Goal: Navigation & Orientation: Find specific page/section

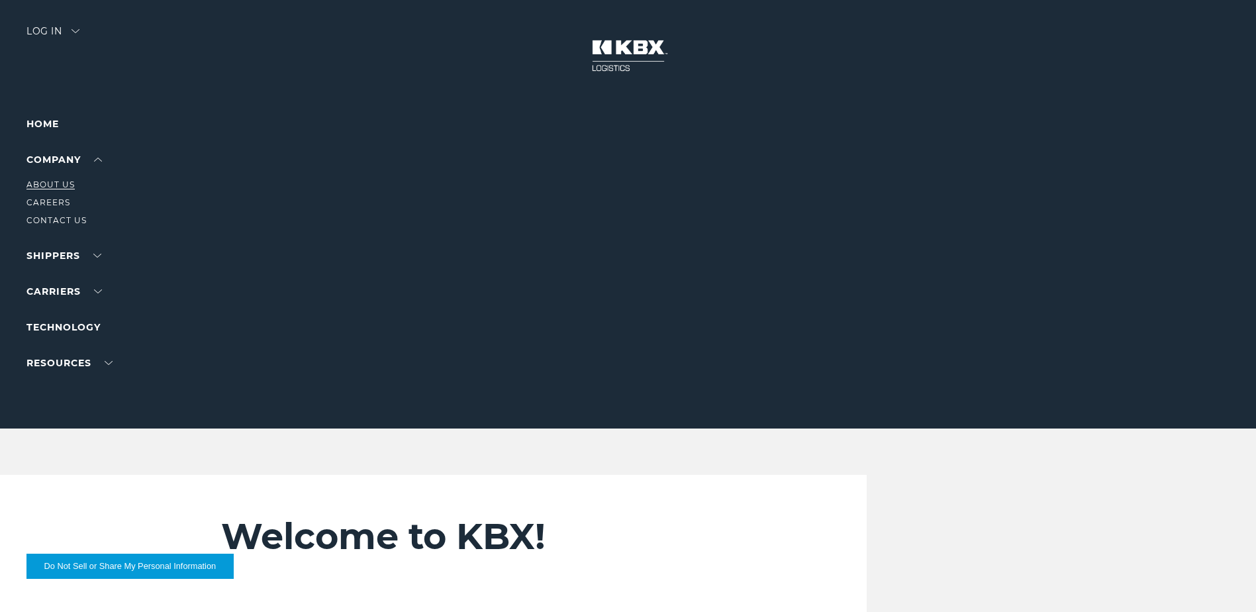
click at [62, 182] on link "About Us" at bounding box center [50, 184] width 48 height 10
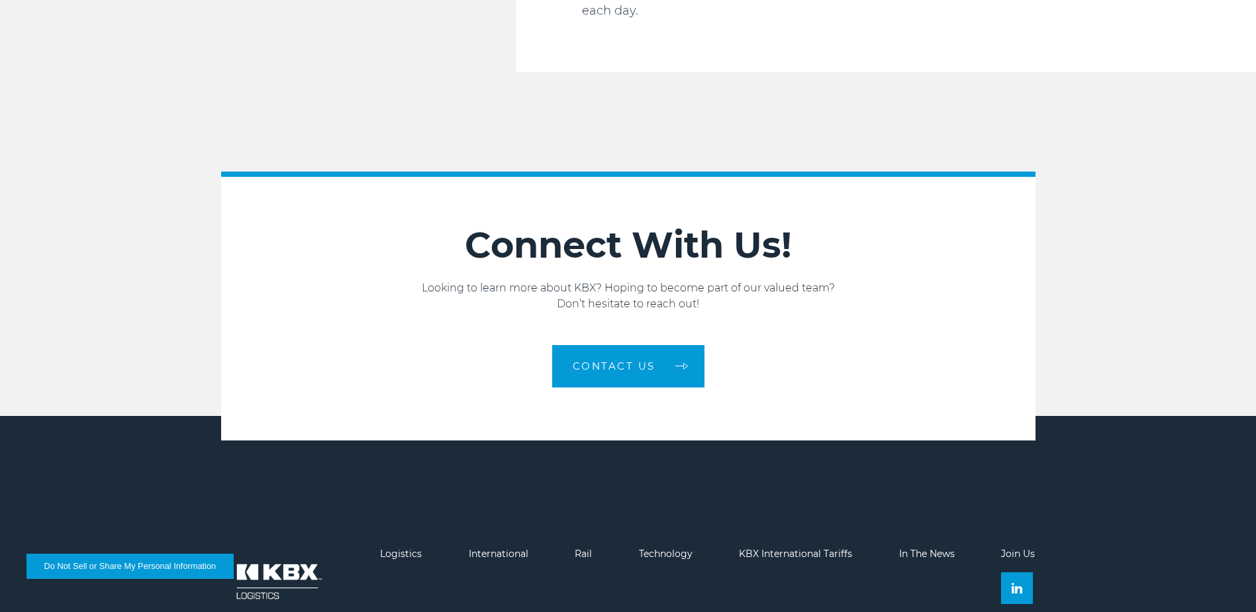
scroll to position [2241, 0]
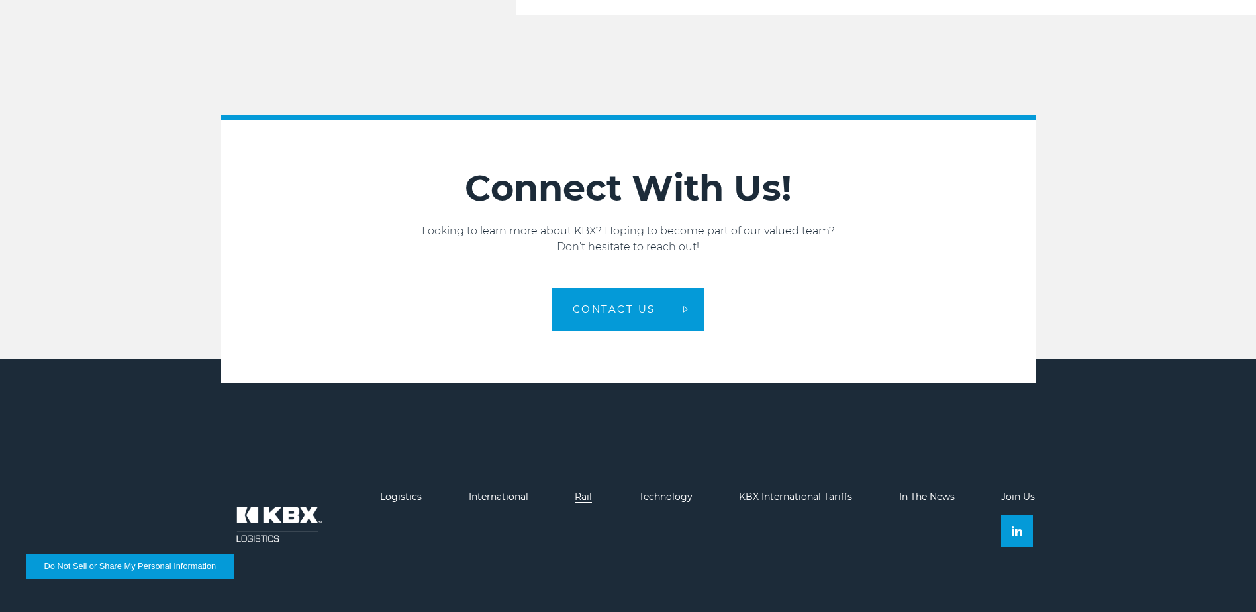
click at [580, 491] on link "Rail" at bounding box center [583, 497] width 17 height 12
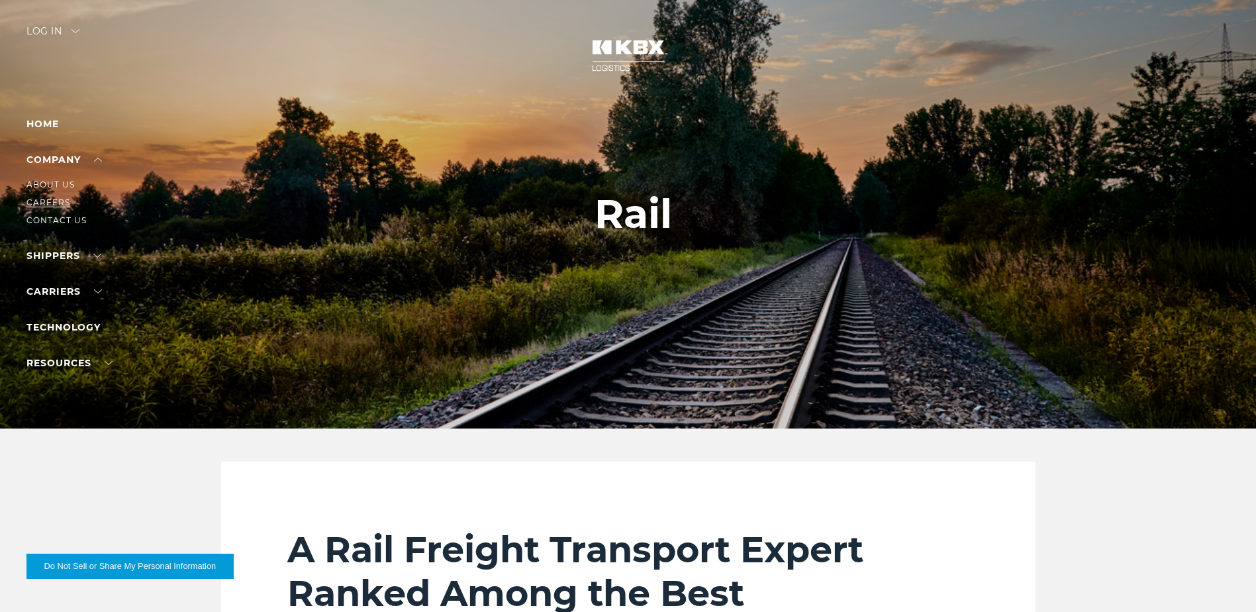
click at [60, 203] on link "Careers" at bounding box center [48, 202] width 44 height 10
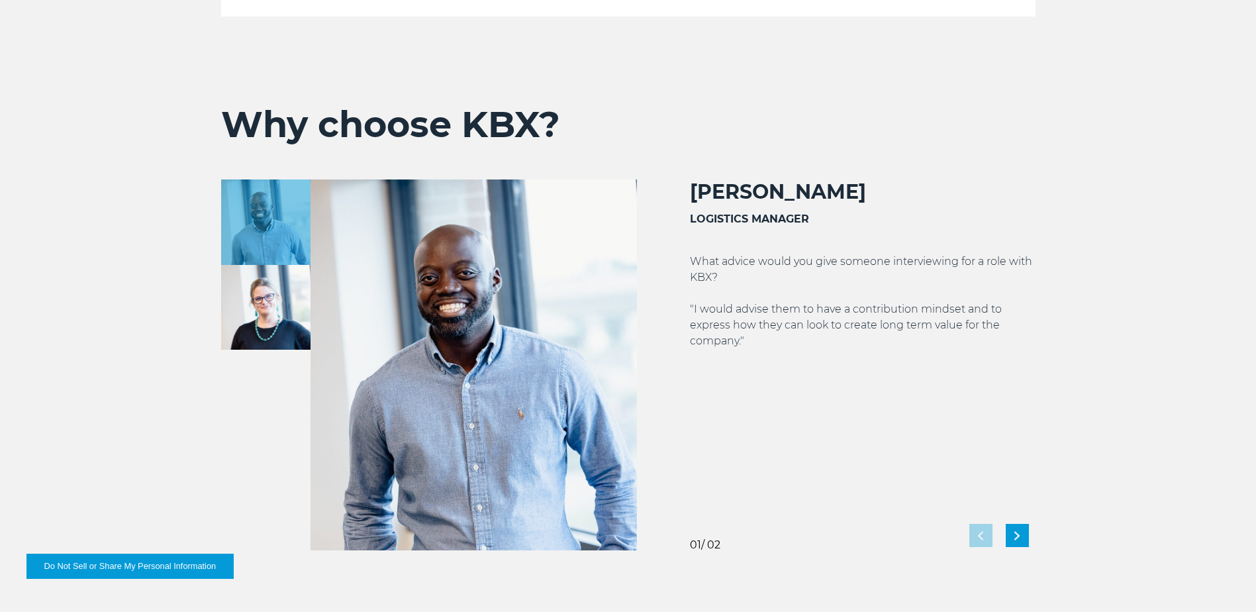
scroll to position [2384, 0]
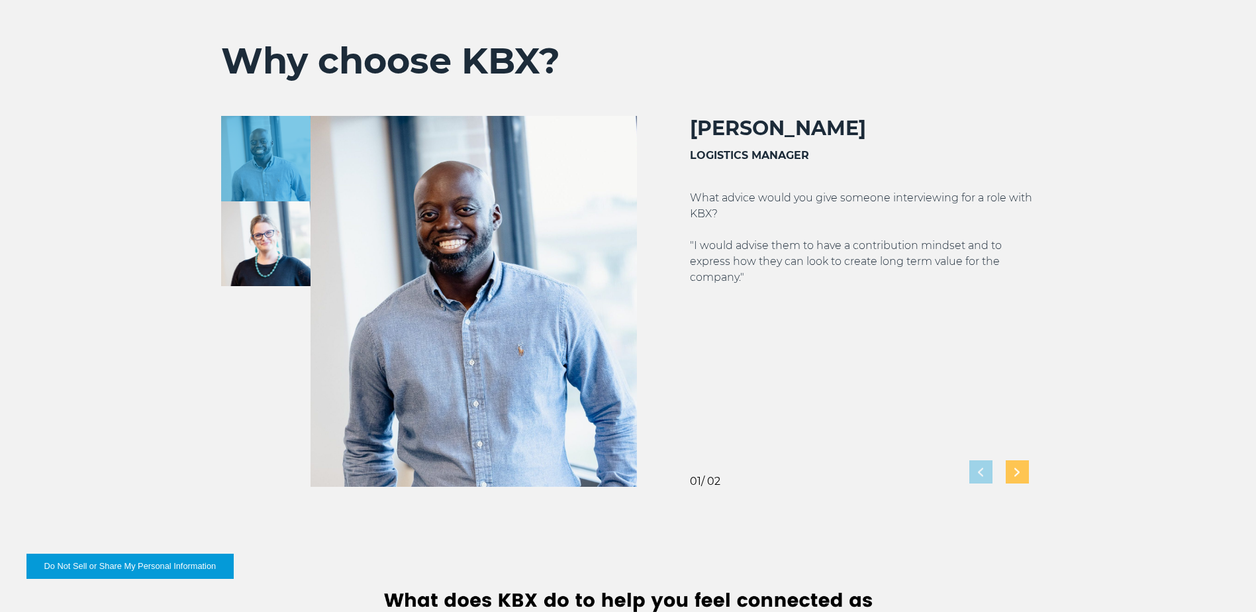
click at [1021, 481] on div "Next slide" at bounding box center [1017, 471] width 23 height 23
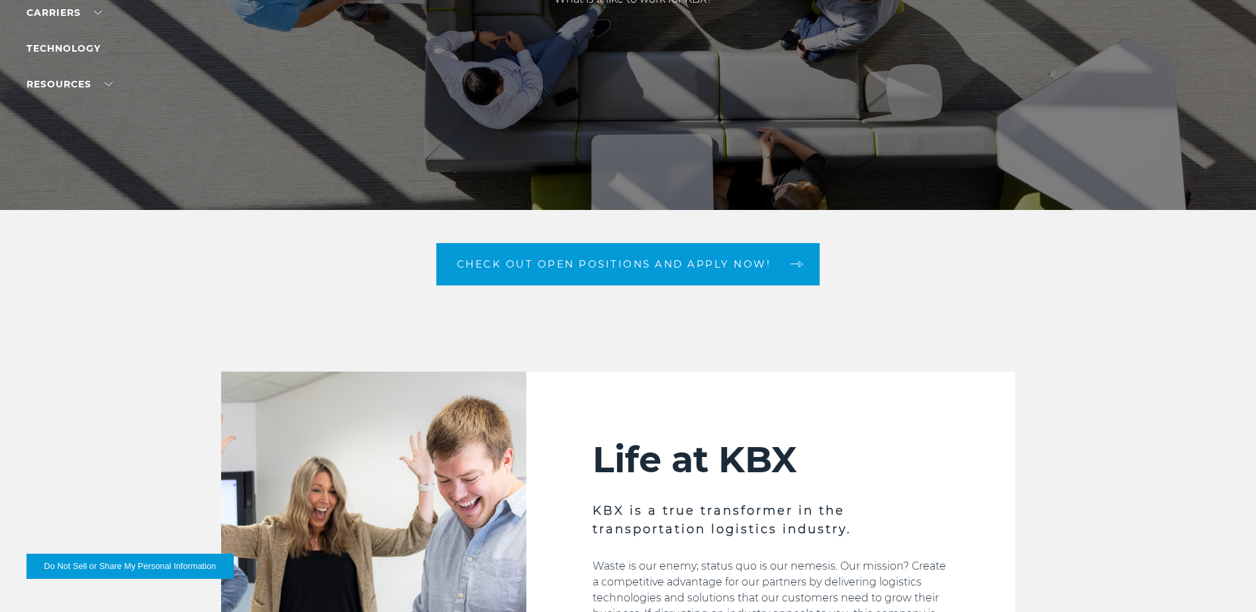
scroll to position [0, 0]
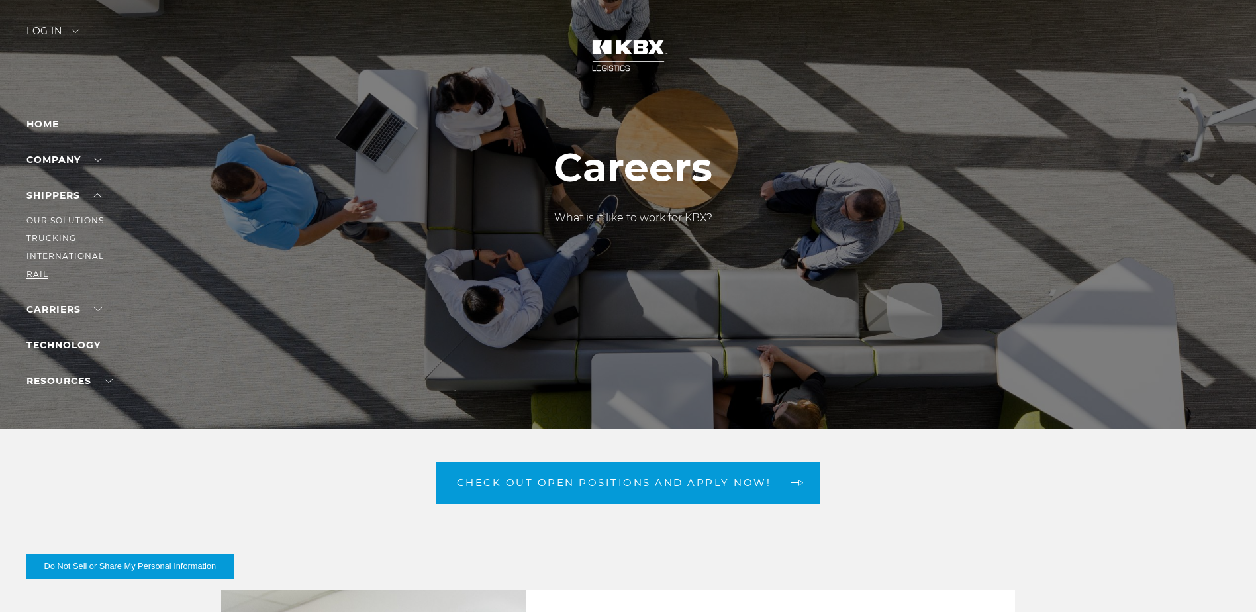
click at [42, 270] on link "RAIL" at bounding box center [37, 274] width 22 height 10
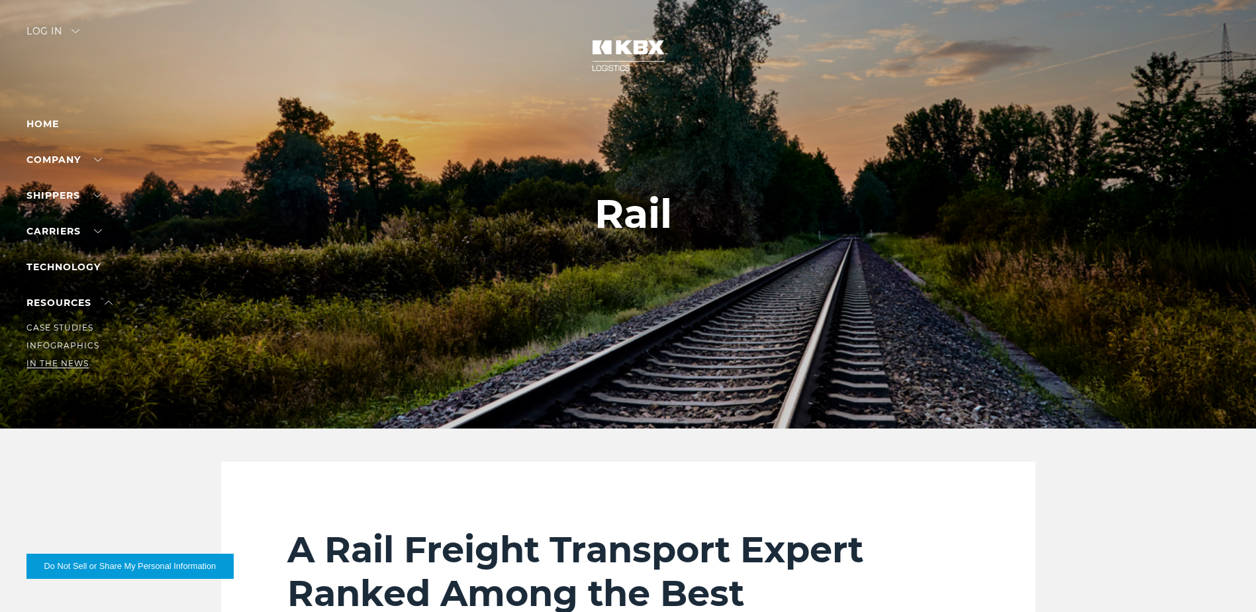
click at [76, 360] on link "In The News" at bounding box center [57, 363] width 62 height 10
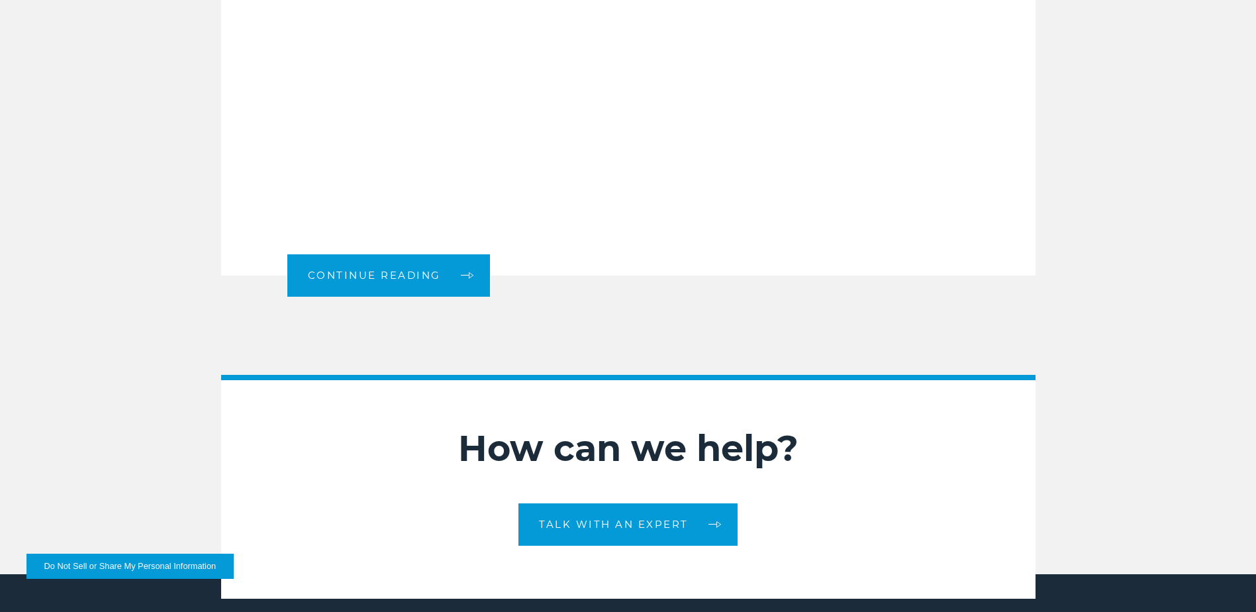
scroll to position [1754, 0]
